Goal: Transaction & Acquisition: Book appointment/travel/reservation

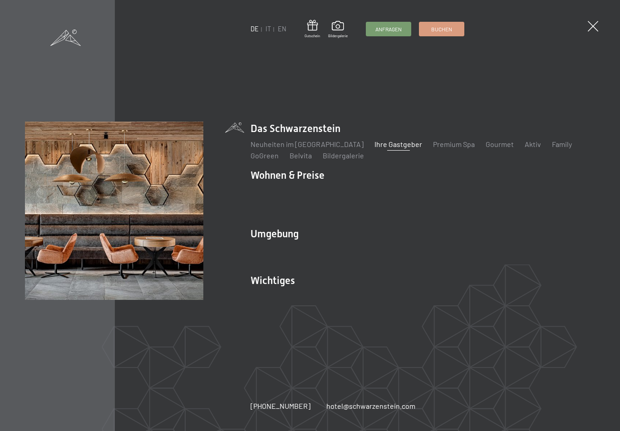
click at [268, 33] on link "IT" at bounding box center [268, 29] width 5 height 8
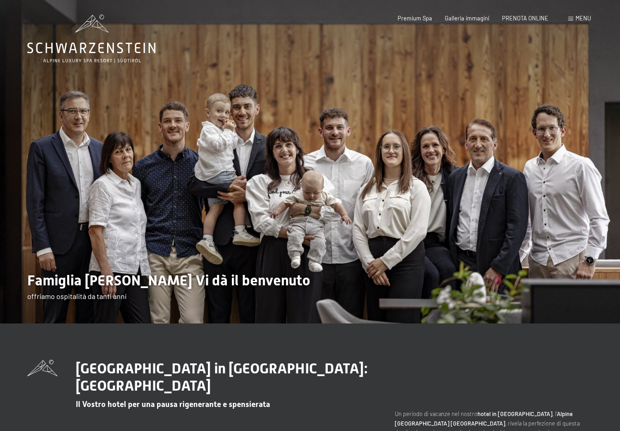
click at [531, 20] on span "PRENOTA ONLINE" at bounding box center [525, 18] width 46 height 7
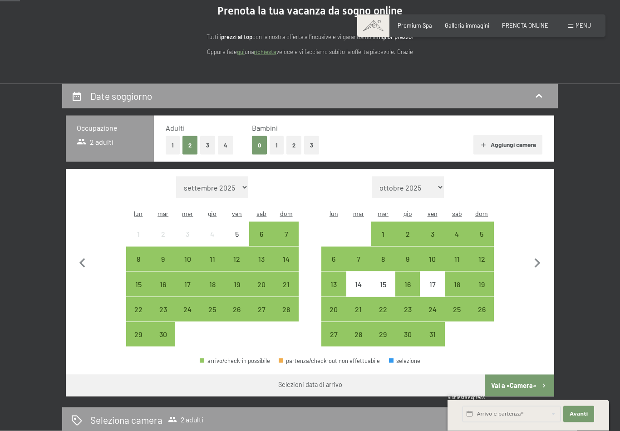
scroll to position [96, 0]
click at [461, 281] on div "18" at bounding box center [457, 292] width 23 height 23
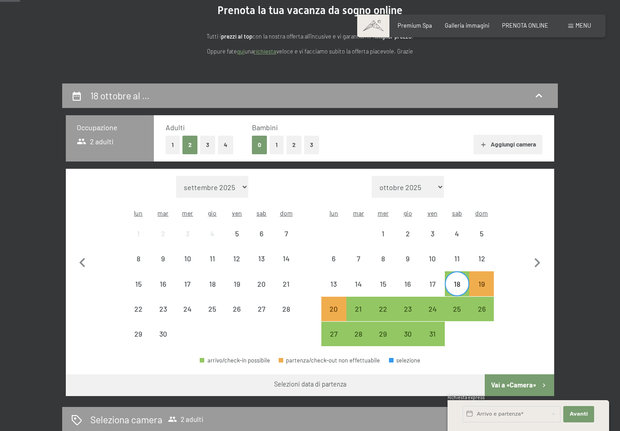
click at [340, 306] on div "20" at bounding box center [333, 317] width 23 height 23
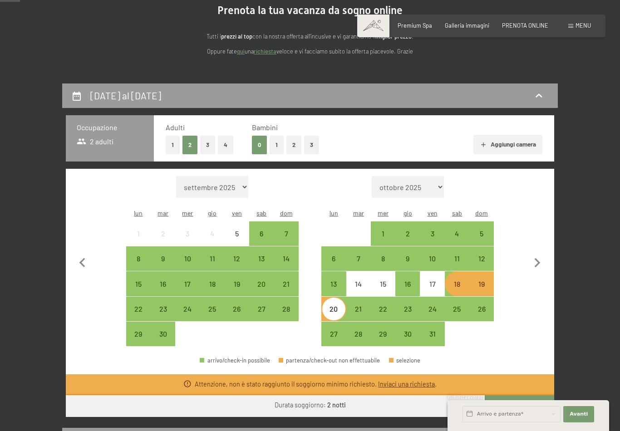
click at [462, 281] on div "18" at bounding box center [457, 292] width 23 height 23
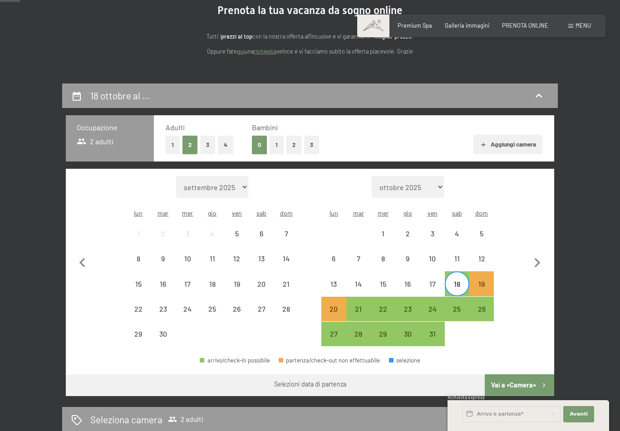
click at [361, 306] on div "21" at bounding box center [358, 317] width 23 height 23
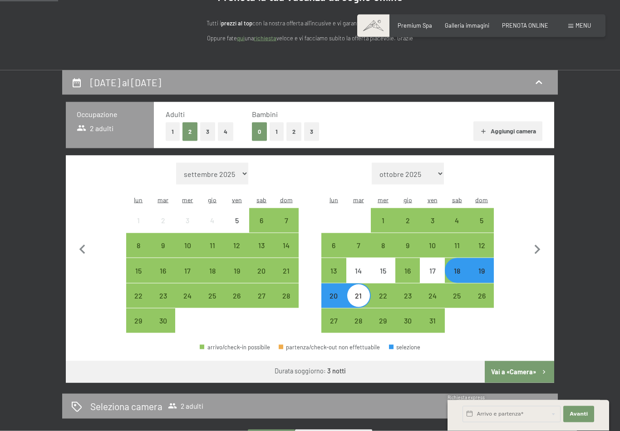
scroll to position [117, 0]
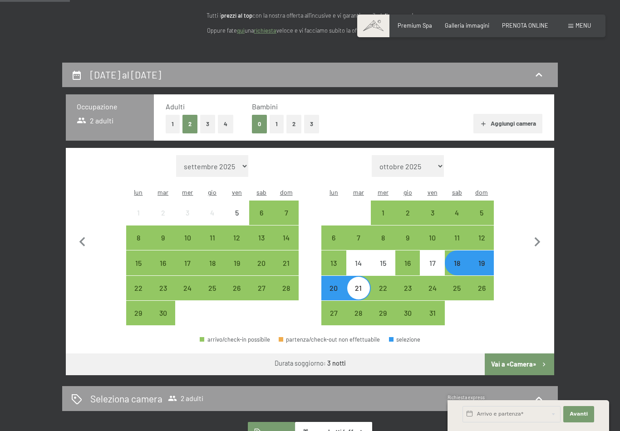
click at [532, 355] on button "Vai a «Camera»" at bounding box center [519, 365] width 69 height 22
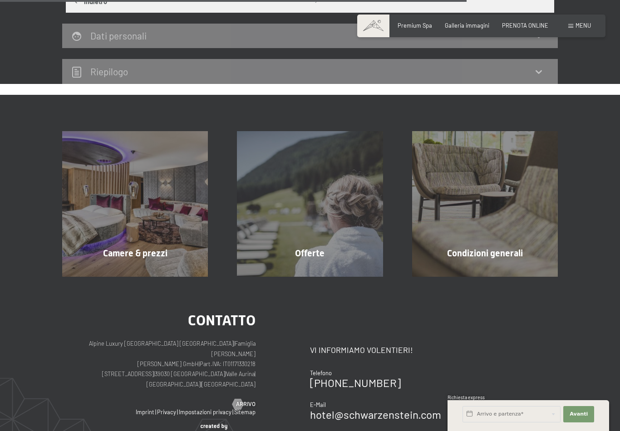
scroll to position [568, 0]
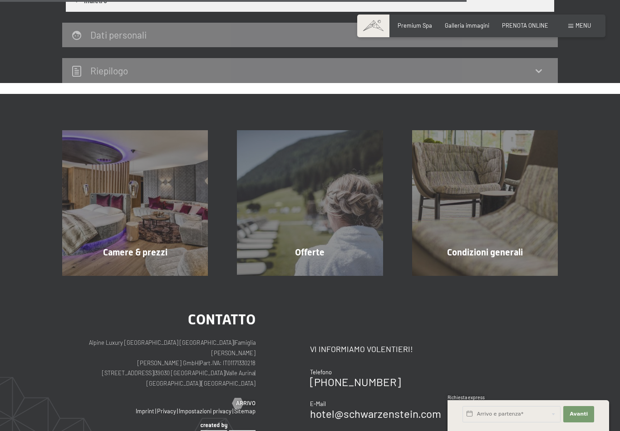
click at [162, 247] on span "Camere & prezzi" at bounding box center [135, 252] width 64 height 11
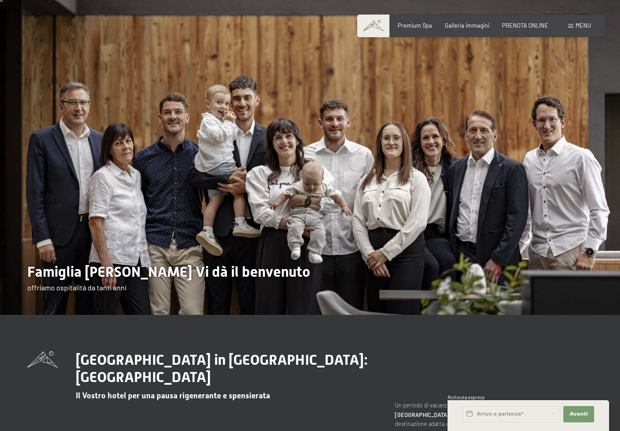
scroll to position [13, 0]
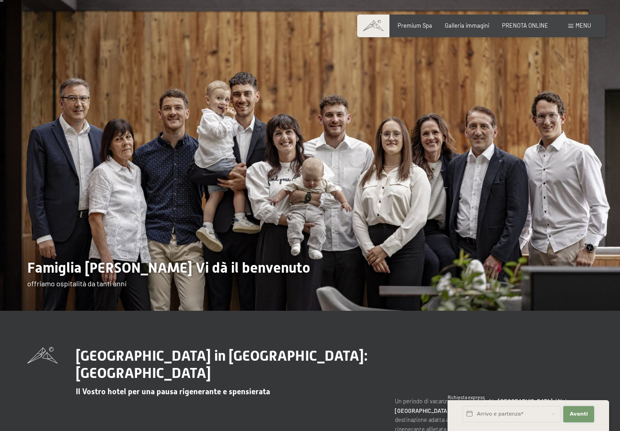
click at [584, 418] on span "Avanti" at bounding box center [579, 414] width 18 height 7
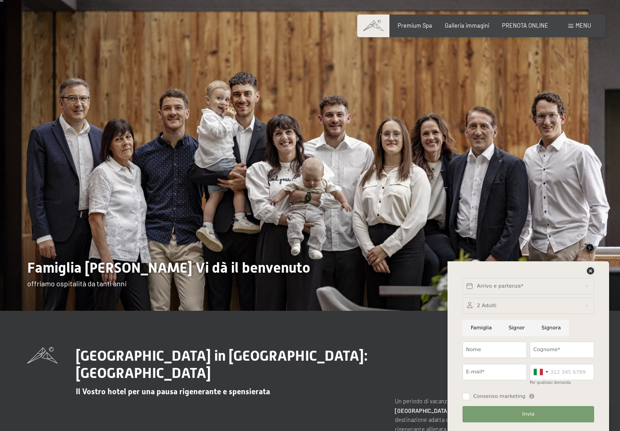
click at [593, 275] on icon at bounding box center [590, 270] width 7 height 7
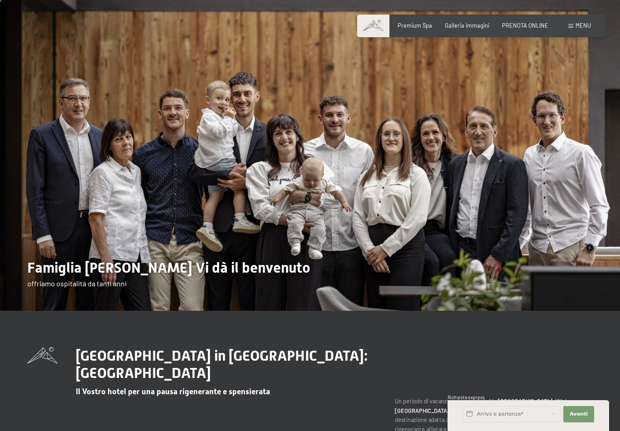
scroll to position [0, 0]
